Goal: Task Accomplishment & Management: Use online tool/utility

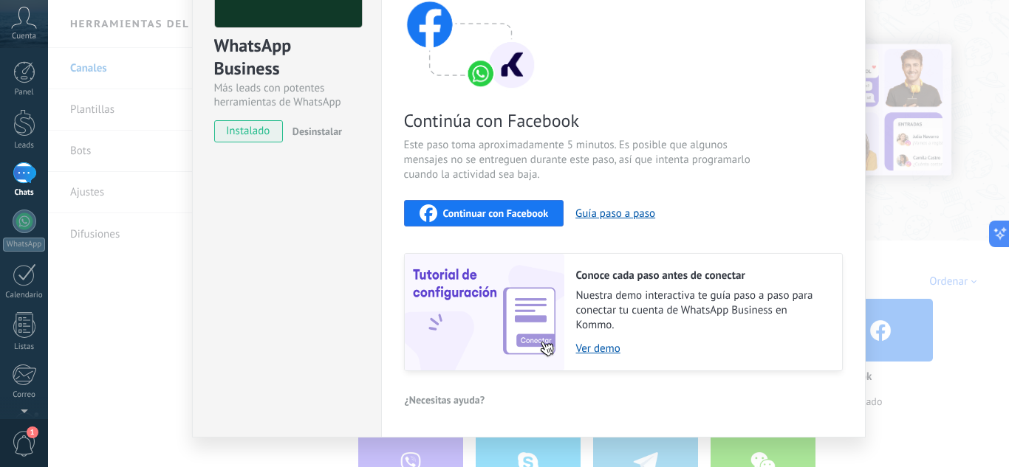
scroll to position [148, 0]
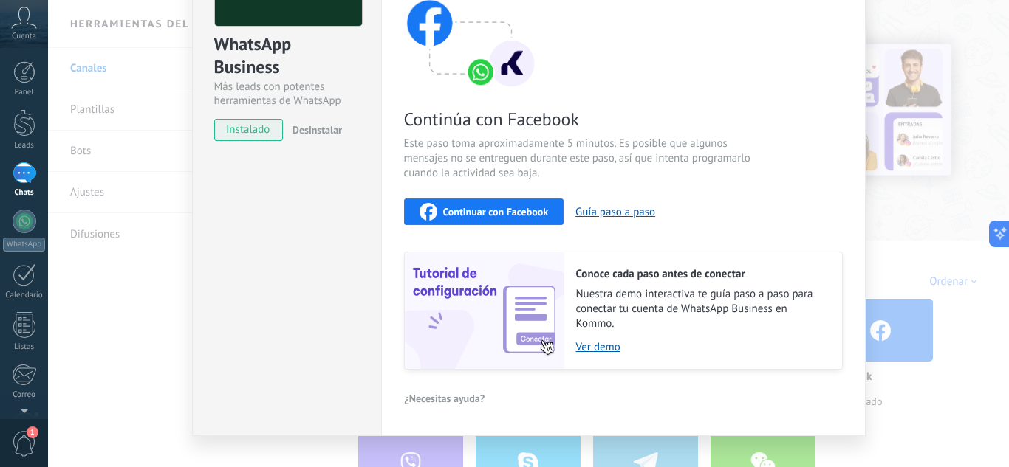
click at [443, 214] on span "Continuar con Facebook" at bounding box center [496, 212] width 106 height 10
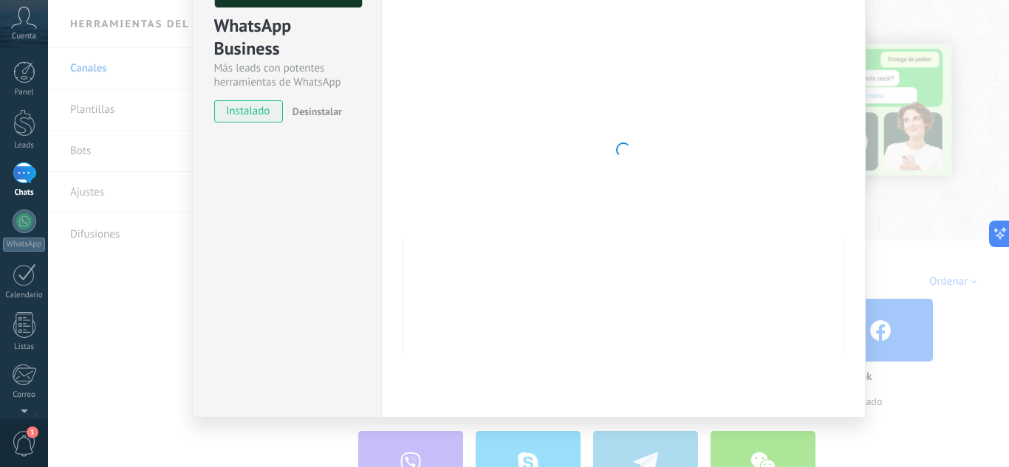
scroll to position [171, 0]
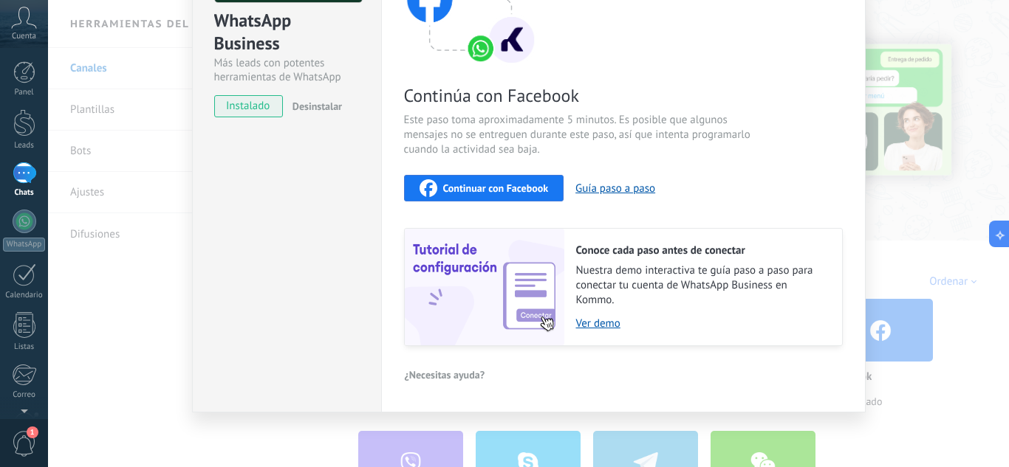
click at [511, 198] on button "Continuar con Facebook" at bounding box center [484, 188] width 160 height 27
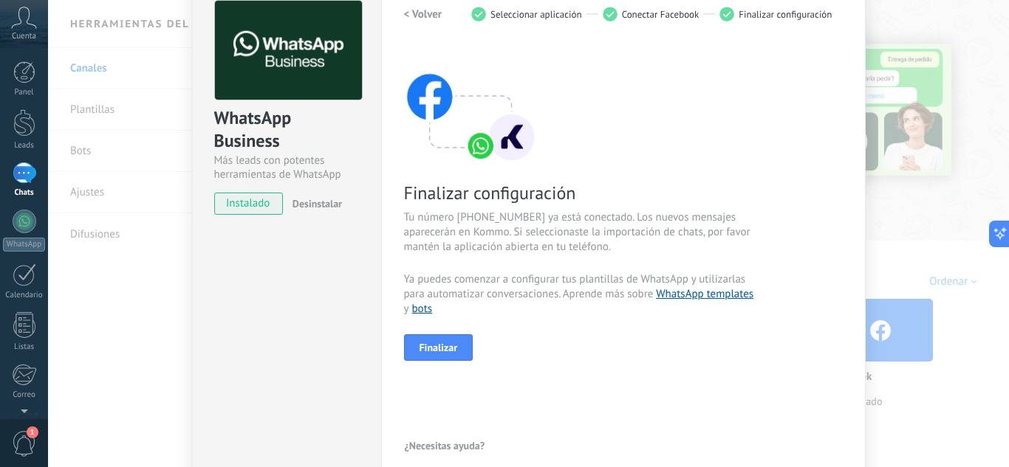
scroll to position [145, 0]
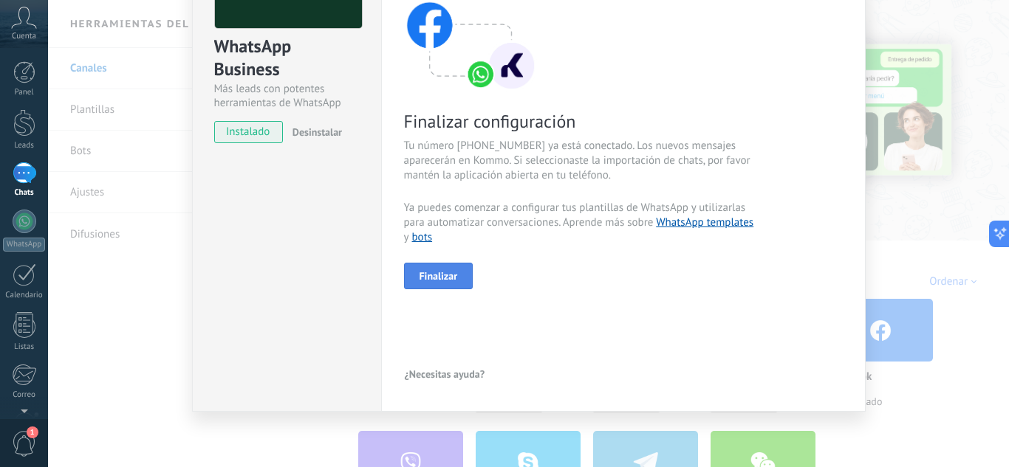
click at [444, 278] on span "Finalizar" at bounding box center [438, 276] width 38 height 10
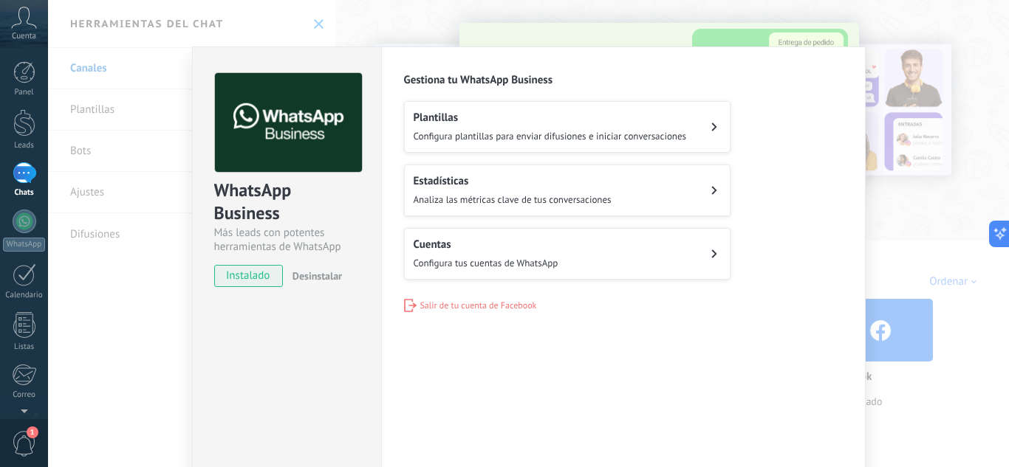
scroll to position [0, 0]
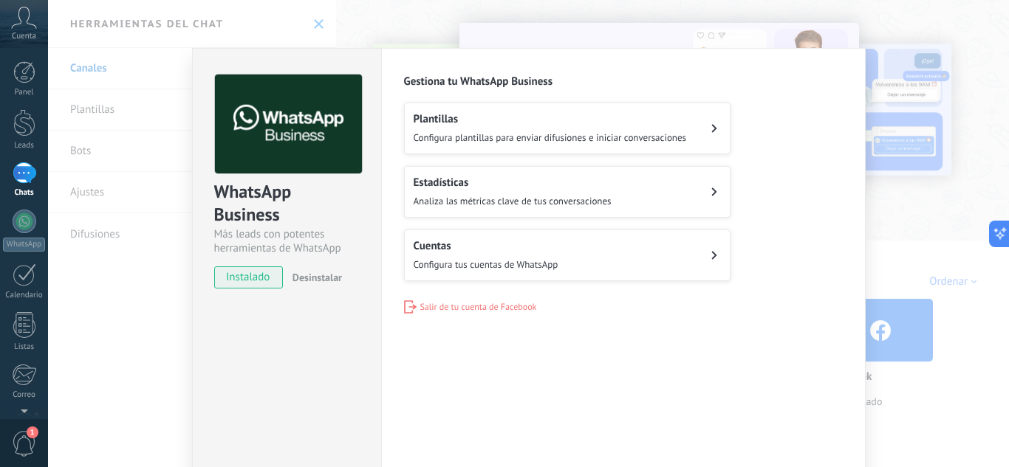
click at [718, 127] on button "Plantillas Configura plantillas para enviar difusiones e iniciar conversaciones" at bounding box center [567, 129] width 326 height 52
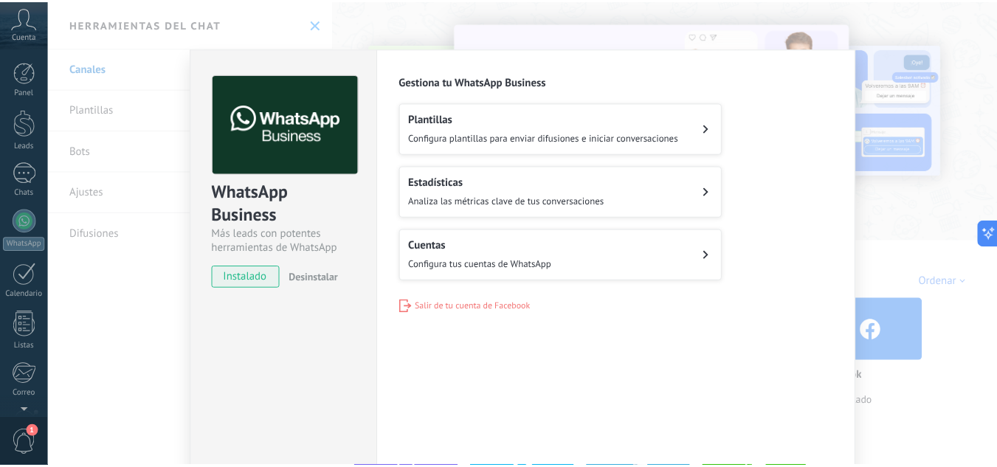
scroll to position [147, 0]
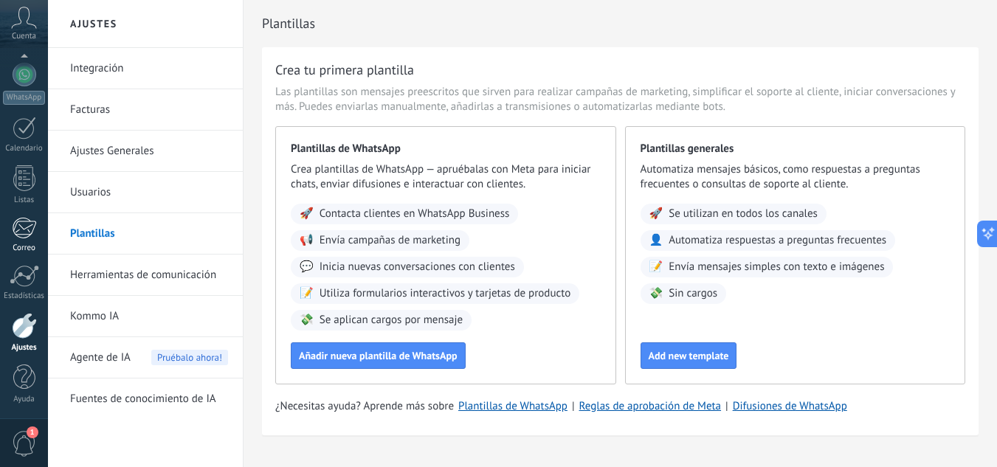
click at [7, 219] on link "Correo" at bounding box center [24, 235] width 48 height 36
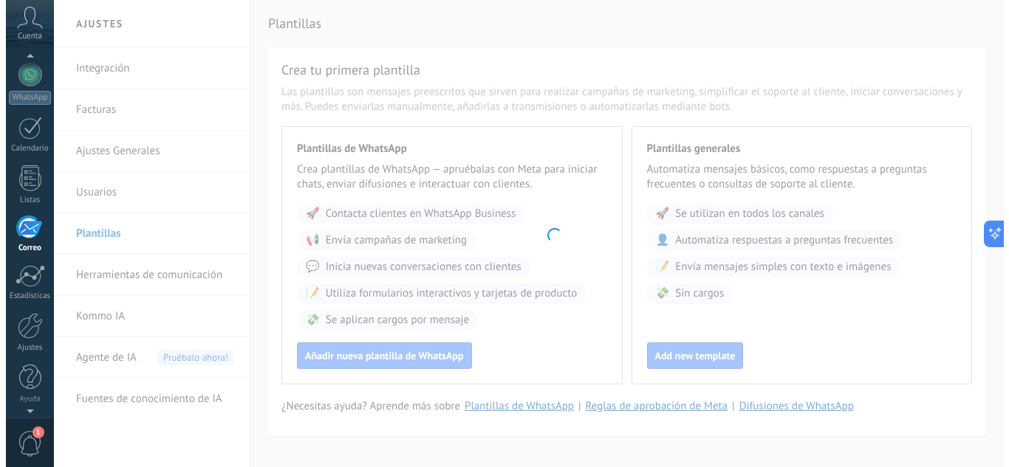
scroll to position [143, 0]
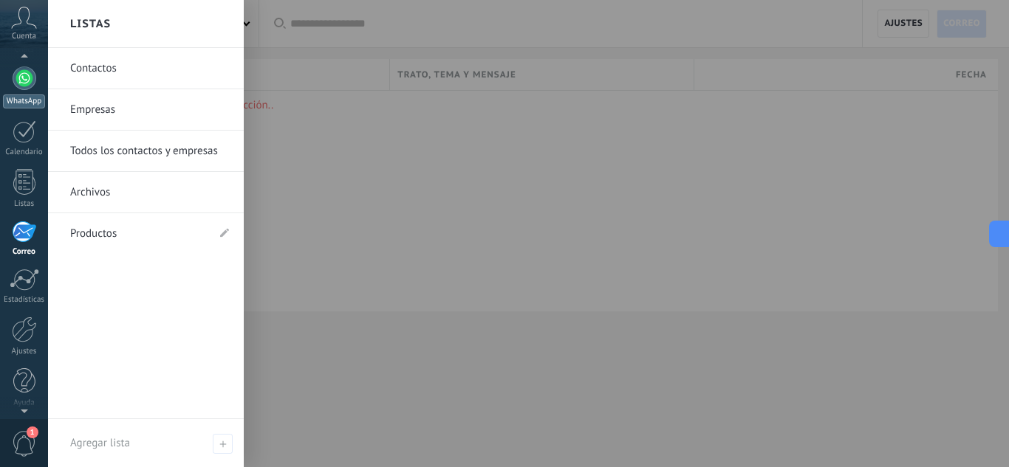
click at [10, 82] on link "WhatsApp" at bounding box center [24, 87] width 48 height 42
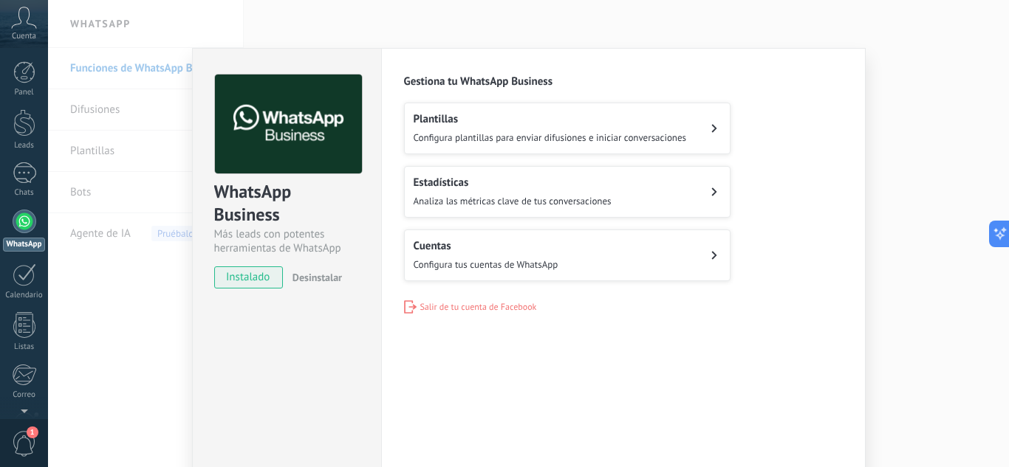
click at [470, 243] on h2 "Cuentas" at bounding box center [485, 246] width 145 height 14
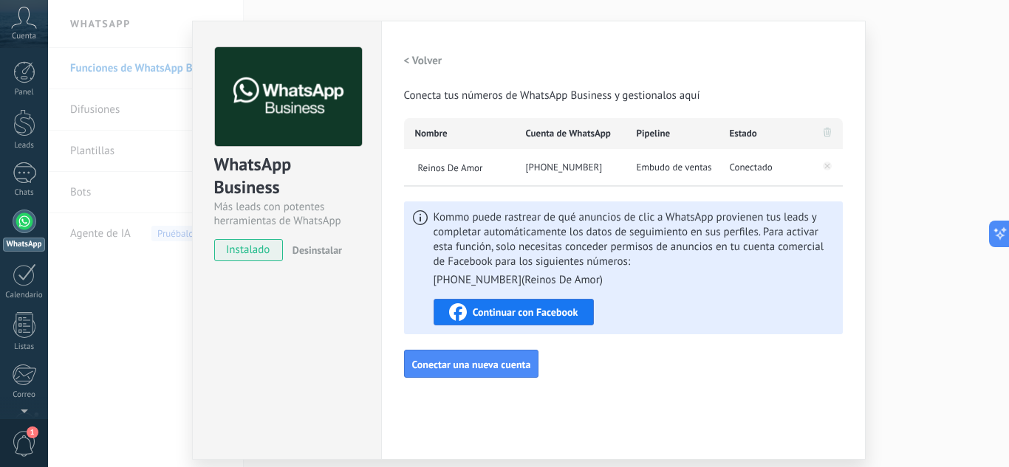
scroll to position [74, 0]
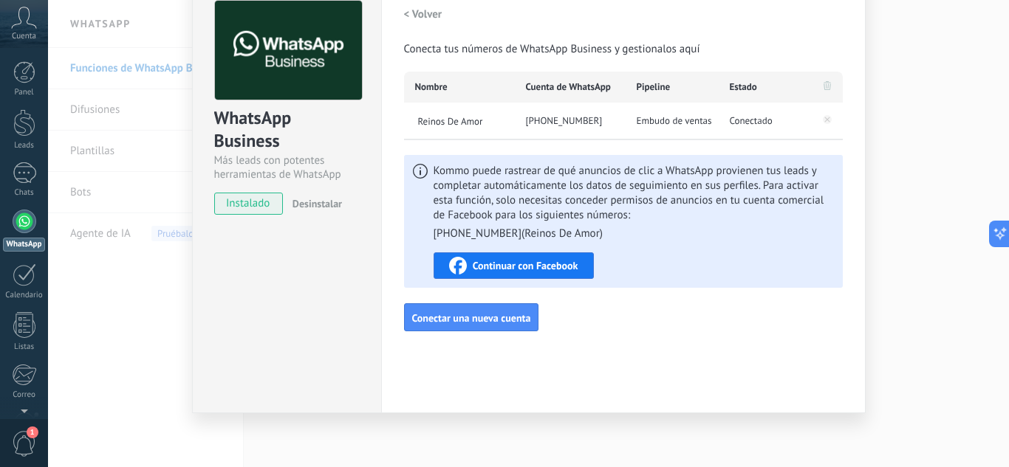
click at [499, 273] on div "Continuar con Facebook" at bounding box center [513, 266] width 129 height 18
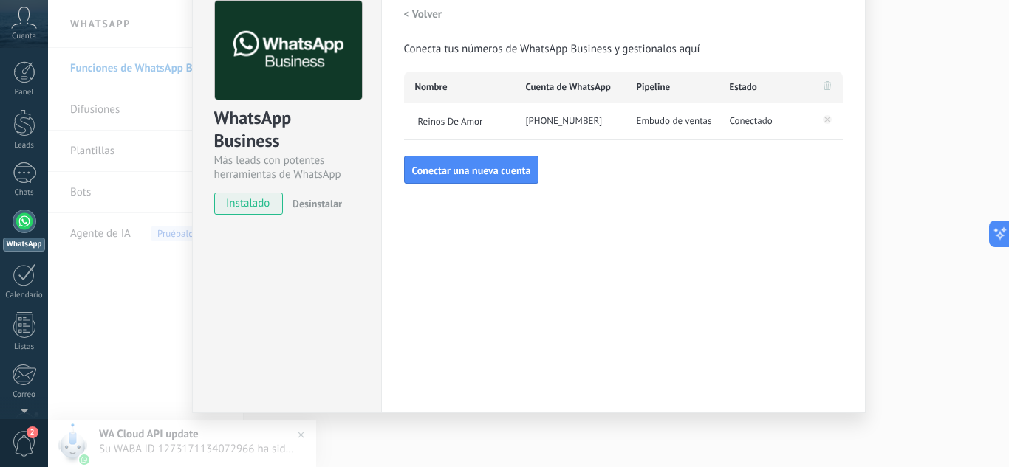
click at [337, 202] on span "Desinstalar" at bounding box center [316, 203] width 49 height 13
click at [253, 206] on span "instalado" at bounding box center [248, 204] width 67 height 22
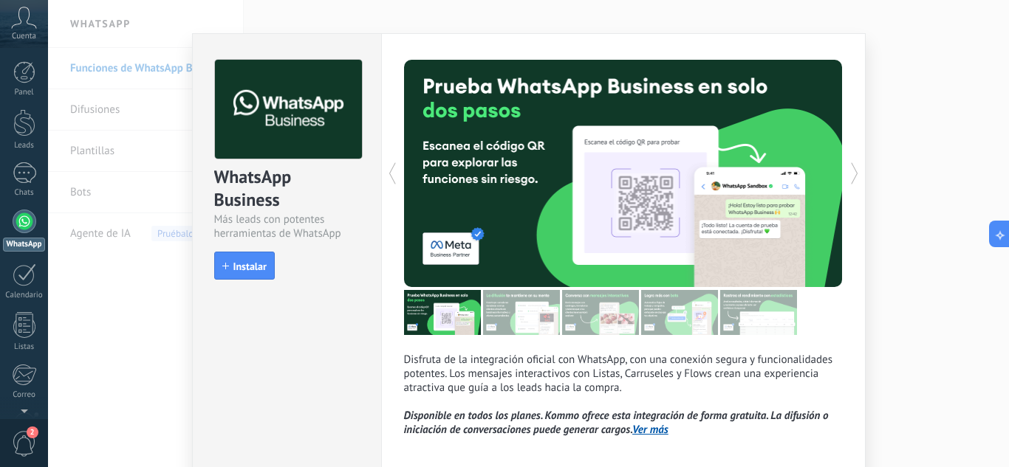
scroll to position [0, 0]
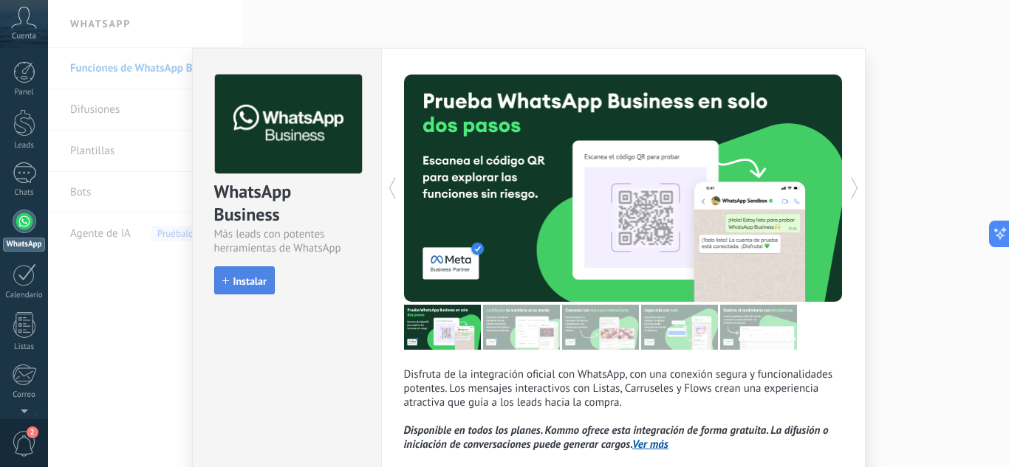
click at [235, 292] on button "Instalar" at bounding box center [244, 281] width 61 height 28
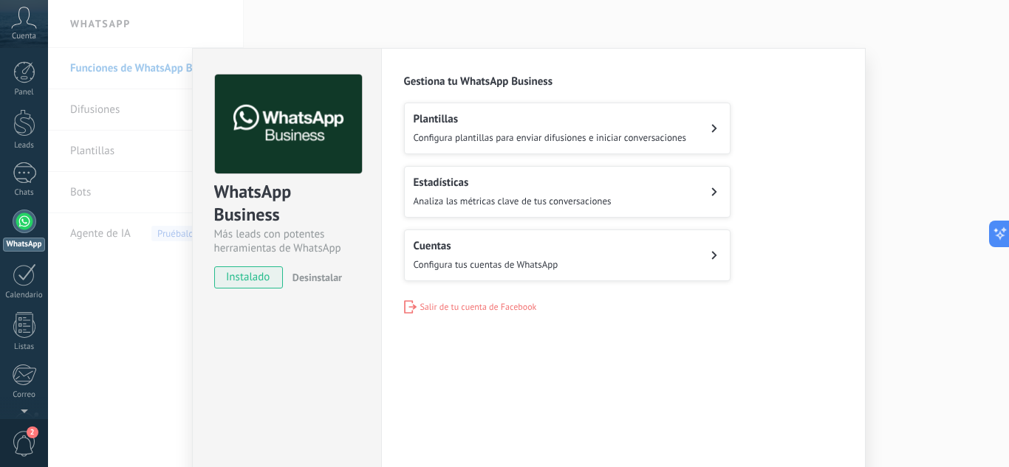
click at [708, 261] on button "Cuentas Configura tus cuentas de WhatsApp" at bounding box center [567, 256] width 326 height 52
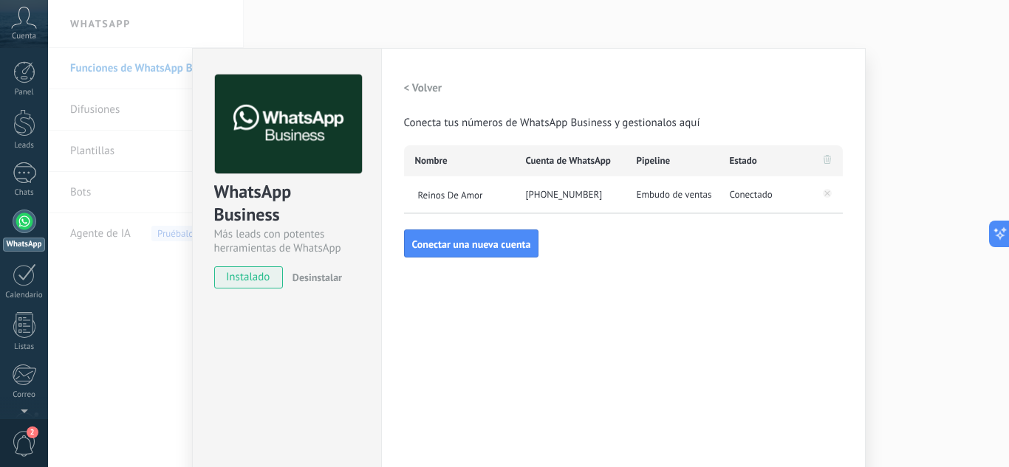
click at [571, 189] on div "+52 1 55 2143 5976" at bounding box center [570, 194] width 111 height 37
click at [745, 155] on span "Estado" at bounding box center [742, 161] width 27 height 15
click at [419, 89] on h2 "< Volver" at bounding box center [423, 88] width 38 height 14
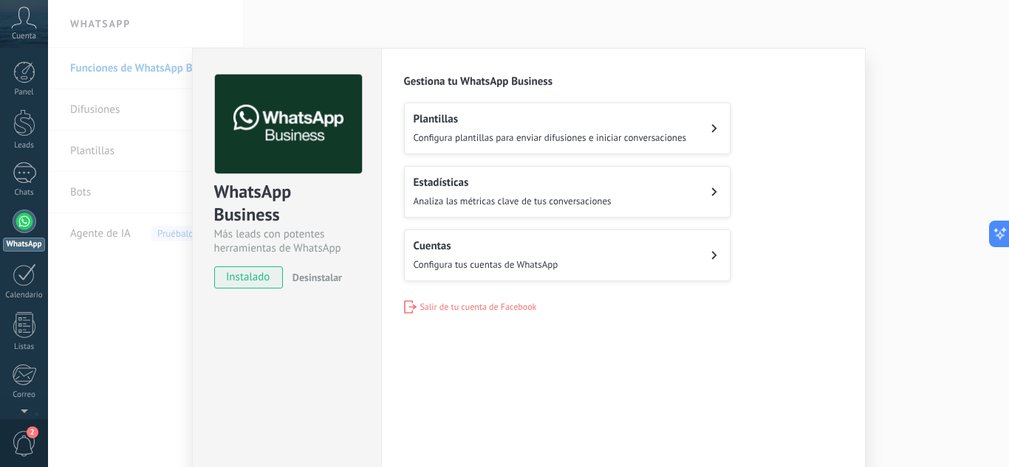
click at [498, 182] on h2 "Estadísticas" at bounding box center [512, 183] width 198 height 14
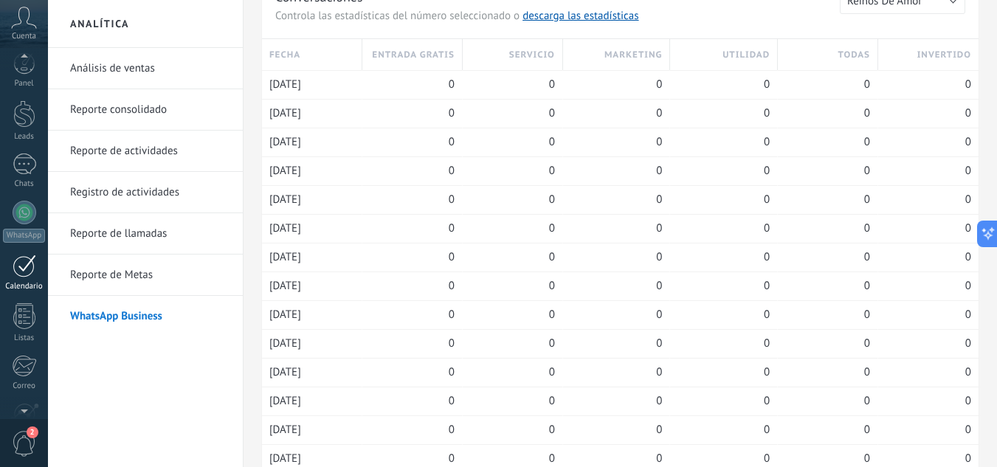
scroll to position [4, 0]
click at [11, 211] on link "WhatsApp" at bounding box center [24, 226] width 48 height 42
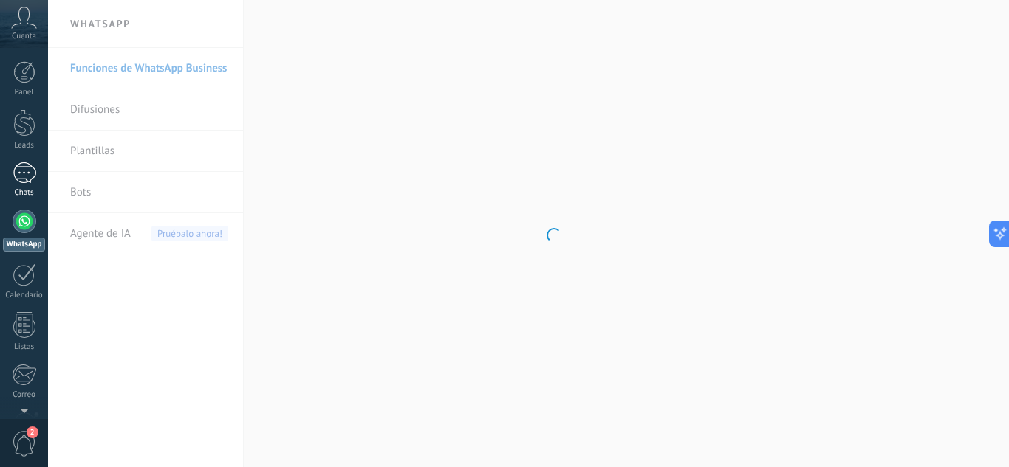
click at [28, 182] on div at bounding box center [25, 172] width 24 height 21
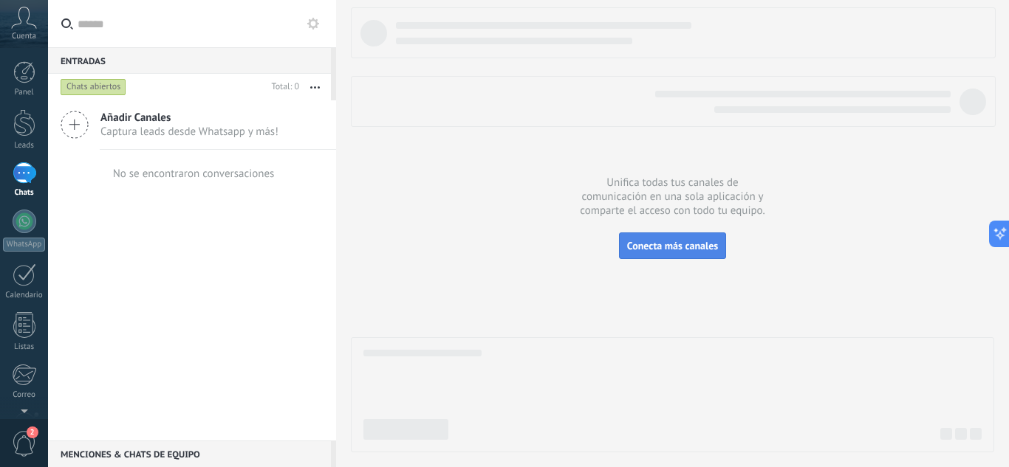
click at [656, 249] on span "Conecta más canales" at bounding box center [672, 245] width 91 height 13
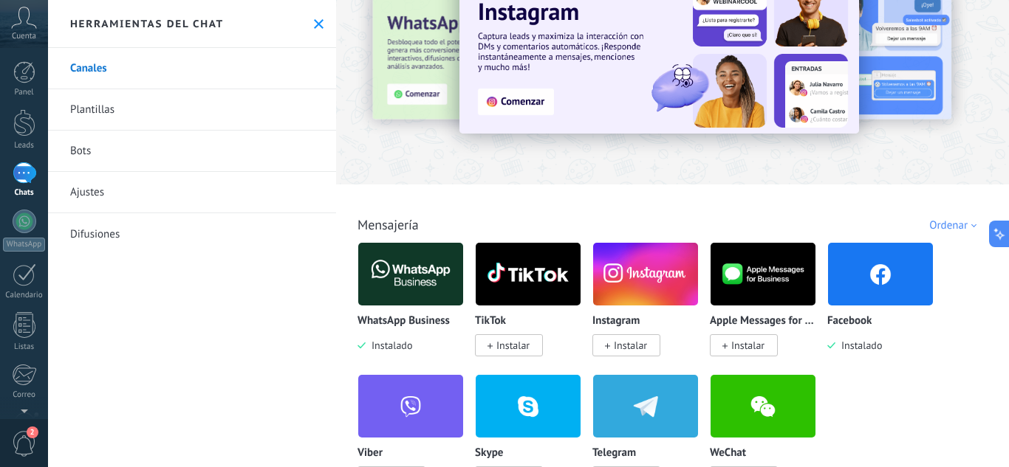
scroll to position [148, 0]
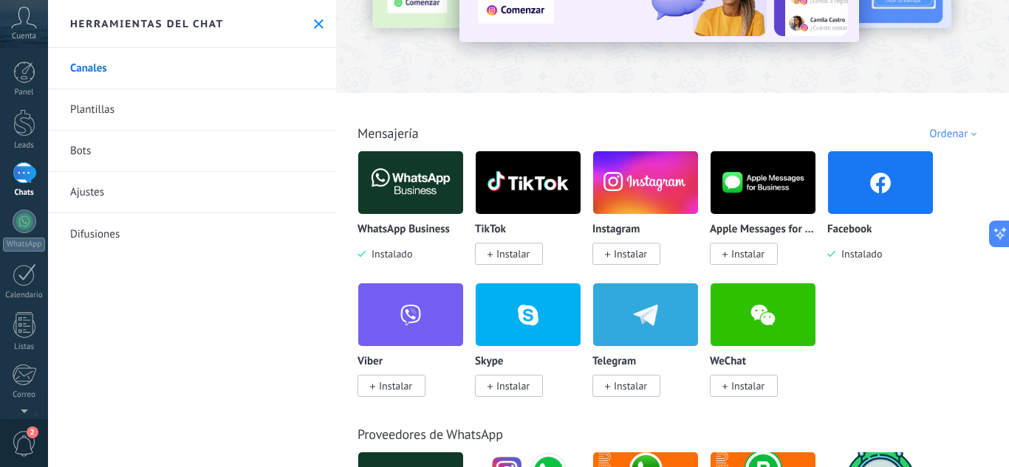
click at [873, 199] on img at bounding box center [880, 183] width 105 height 72
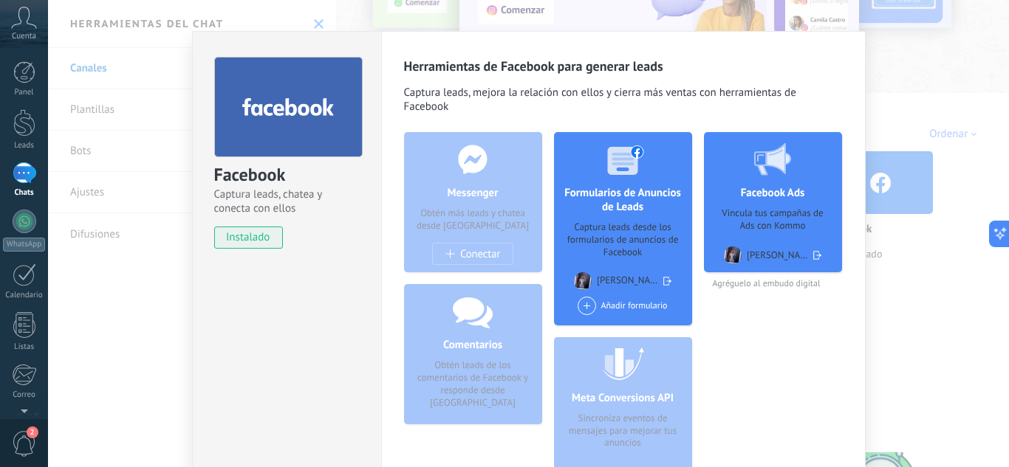
scroll to position [0, 0]
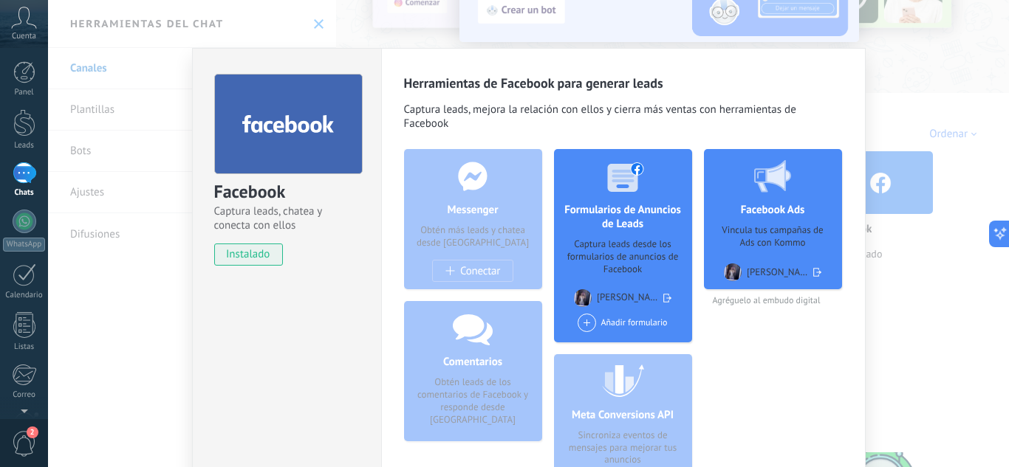
click at [927, 80] on div "Facebook Captura leads, chatea y conecta con ellos instalado Desinstalar Herram…" at bounding box center [528, 233] width 961 height 467
